Goal: Information Seeking & Learning: Check status

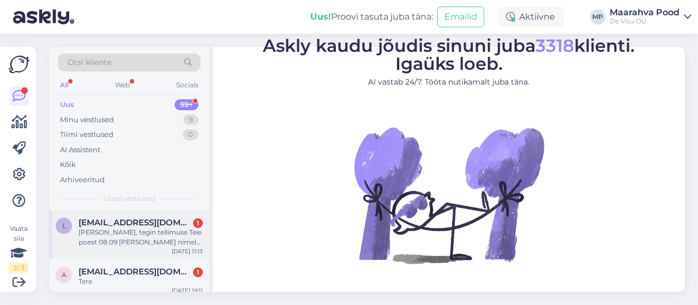
click at [143, 235] on div "[PERSON_NAME], tegin tellimuse Teie poest 08.09 [PERSON_NAME] nimele. Millal [P…" at bounding box center [141, 237] width 124 height 20
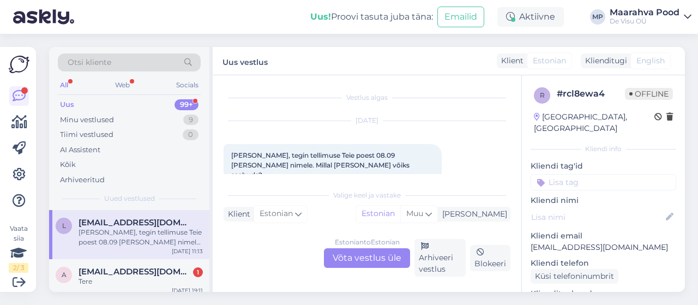
scroll to position [14, 0]
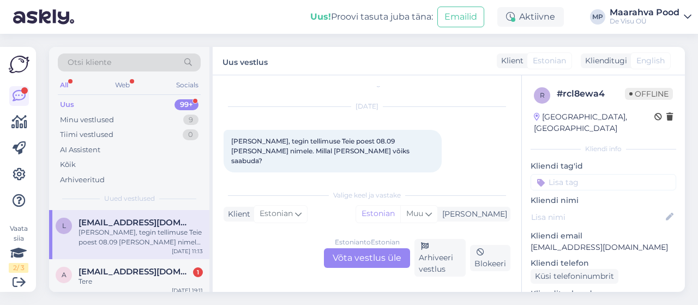
click at [360, 259] on div "Estonian to Estonian Võta vestlus üle" at bounding box center [367, 258] width 86 height 20
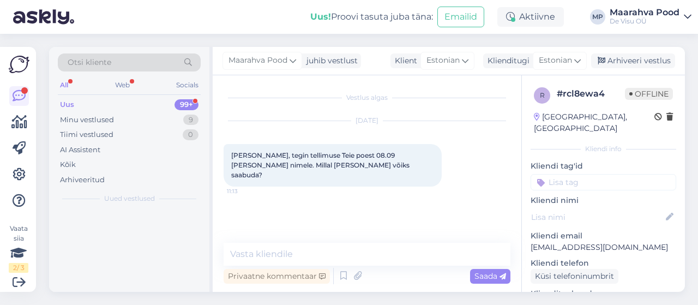
scroll to position [0, 0]
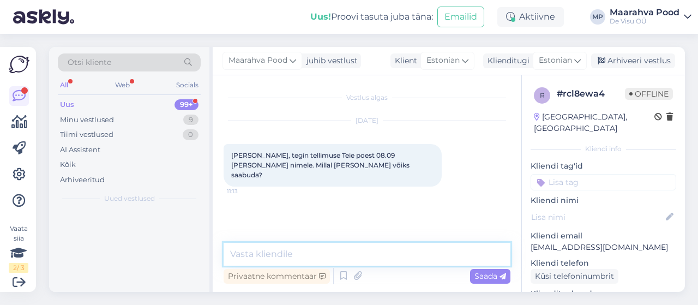
click at [286, 254] on textarea at bounding box center [367, 254] width 287 height 23
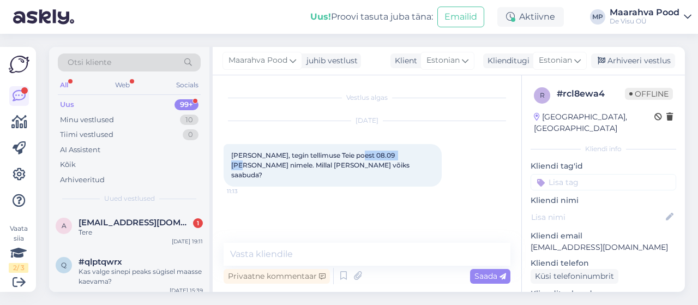
drag, startPoint x: 393, startPoint y: 155, endPoint x: 353, endPoint y: 156, distance: 39.8
click at [353, 156] on span "[PERSON_NAME], tegin tellimuse Teie poest 08.09 [PERSON_NAME] nimele. Millal [P…" at bounding box center [321, 165] width 180 height 28
copy span "[PERSON_NAME]"
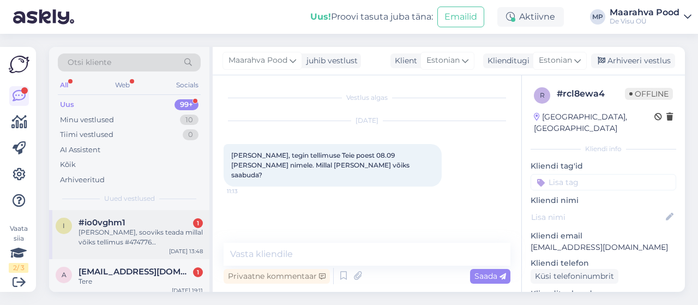
click at [131, 229] on div "[PERSON_NAME], sooviks teada millal võiks tellimus #474776 [PERSON_NAME]." at bounding box center [141, 237] width 124 height 20
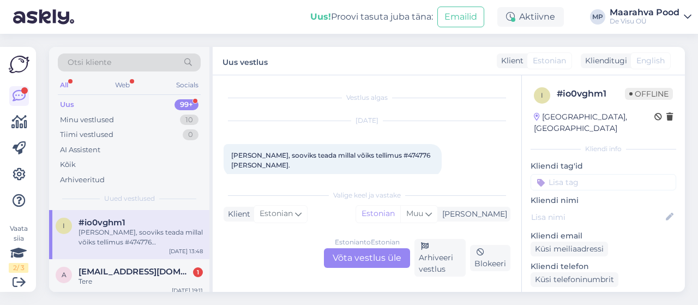
scroll to position [4, 0]
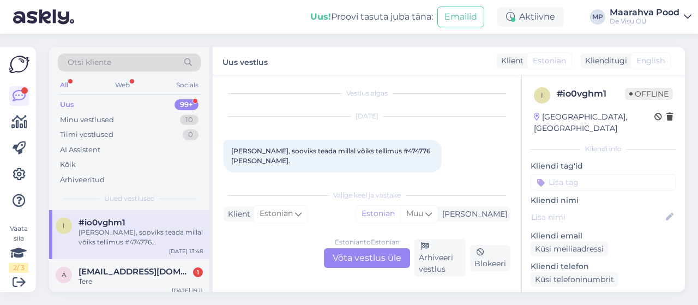
click at [354, 255] on div "Estonian to Estonian Võta vestlus üle" at bounding box center [367, 258] width 86 height 20
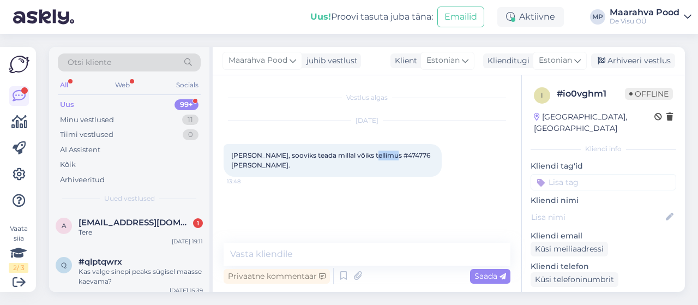
drag, startPoint x: 390, startPoint y: 153, endPoint x: 367, endPoint y: 155, distance: 23.6
click at [367, 155] on span "[PERSON_NAME], sooviks teada millal võiks tellimus #474776 [PERSON_NAME]." at bounding box center [331, 160] width 201 height 18
copy span "474776"
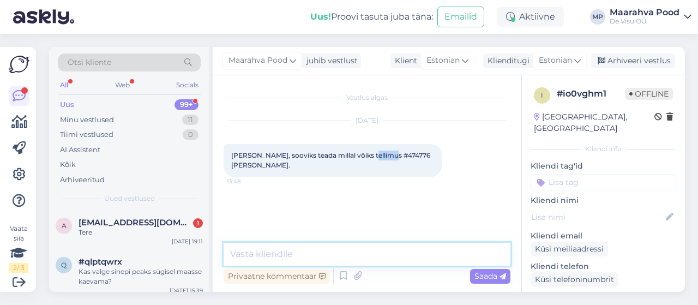
click at [305, 250] on textarea at bounding box center [367, 254] width 287 height 23
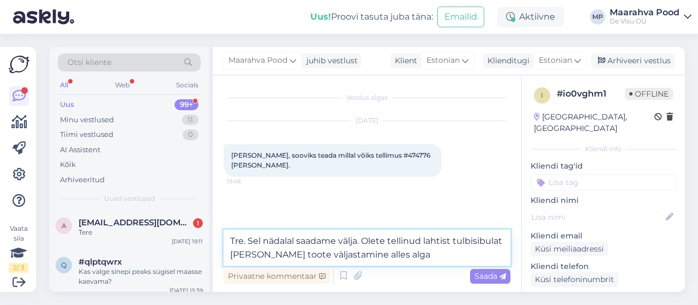
type textarea "Tre. Sel nädalal saadame välja. [PERSON_NAME] tellinud lahtist tulbisibulat [PE…"
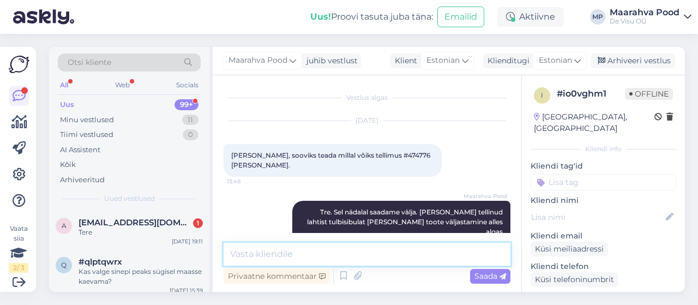
scroll to position [2, 0]
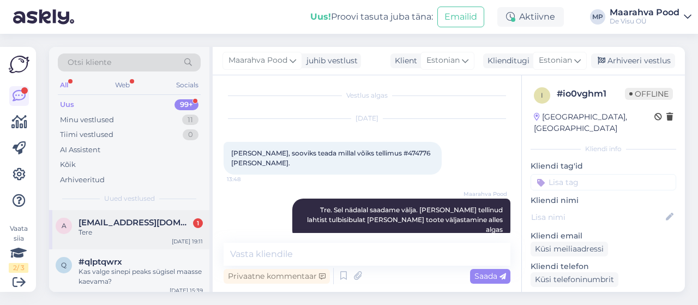
click at [164, 238] on div "a [EMAIL_ADDRESS][DOMAIN_NAME] 1 Tere [DATE] 19:11" at bounding box center [129, 229] width 160 height 39
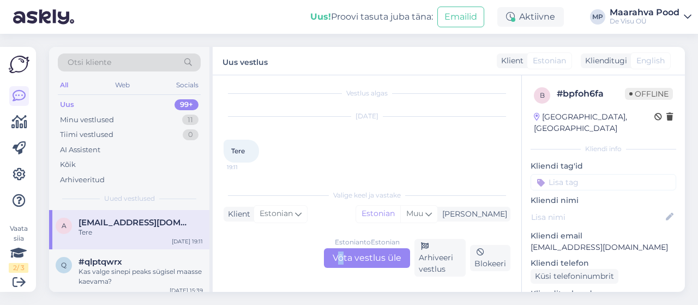
click at [343, 257] on div "Estonian to Estonian Võta vestlus üle" at bounding box center [367, 258] width 86 height 20
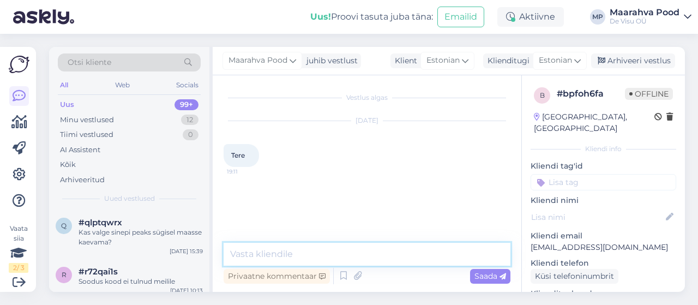
click at [305, 251] on textarea at bounding box center [367, 254] width 287 height 23
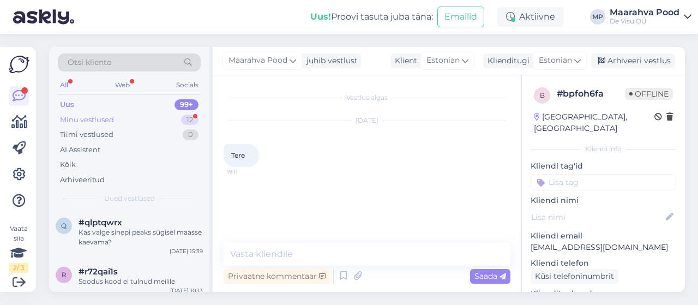
click at [133, 117] on div "Minu vestlused 12" at bounding box center [129, 119] width 143 height 15
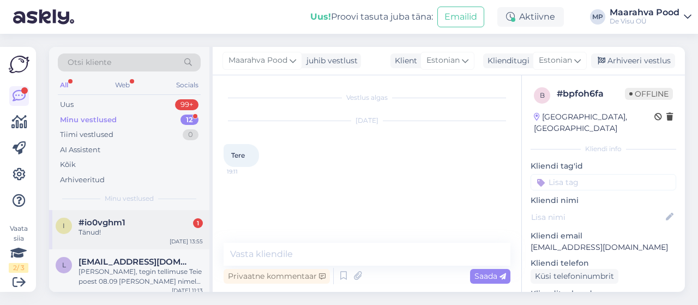
click at [164, 225] on div "#io0vghm1 1" at bounding box center [141, 223] width 124 height 10
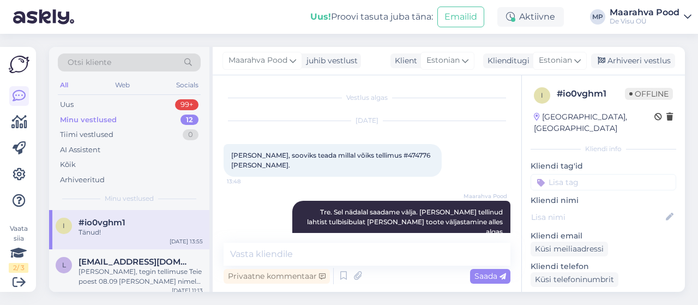
scroll to position [49, 0]
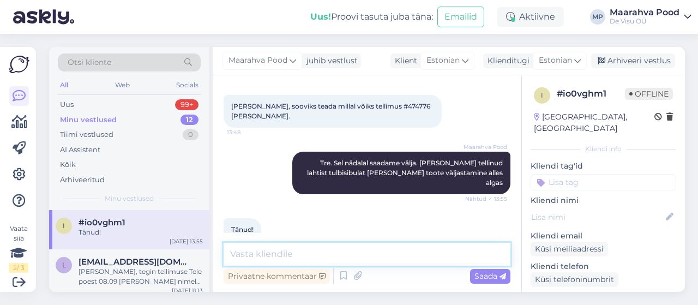
click at [292, 259] on textarea at bounding box center [367, 254] width 287 height 23
